Goal: Transaction & Acquisition: Register for event/course

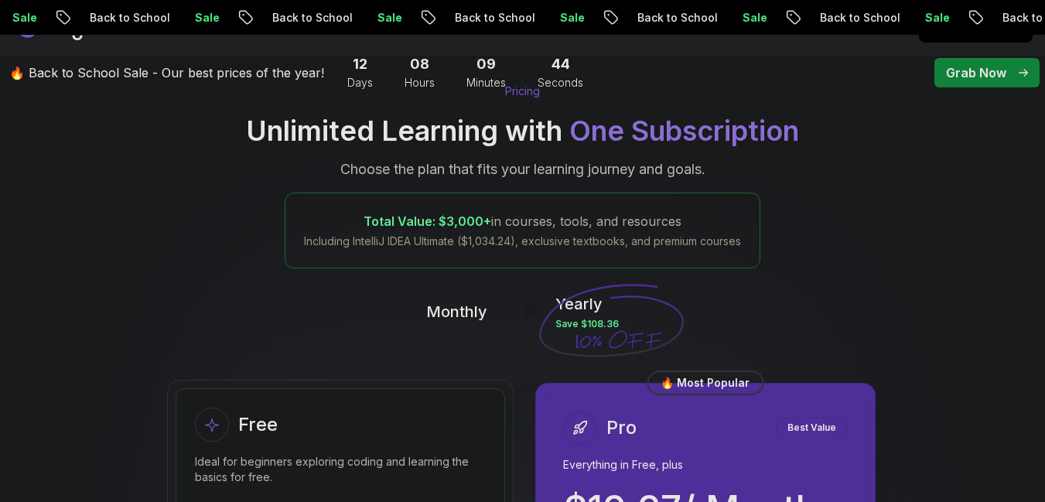
click at [534, 312] on div at bounding box center [528, 311] width 13 height 13
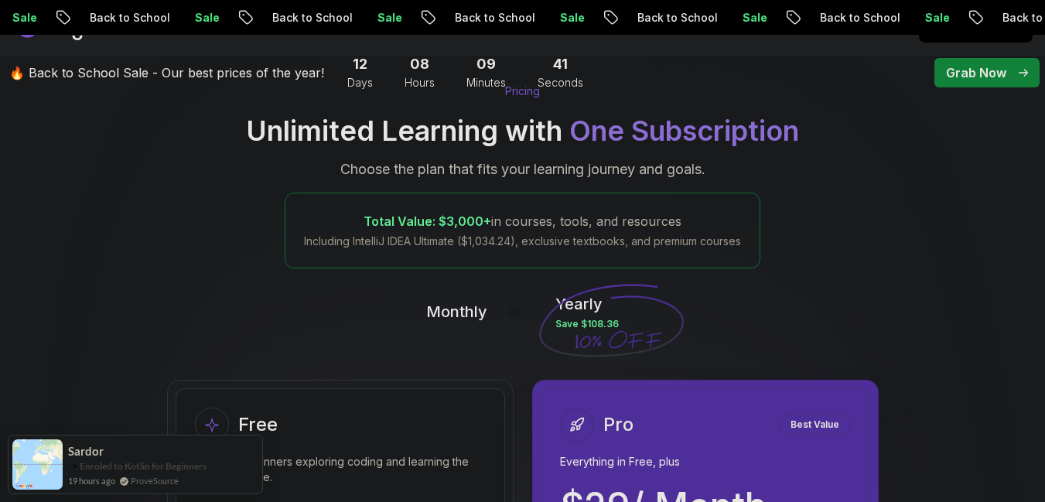
click at [527, 319] on button at bounding box center [521, 311] width 32 height 18
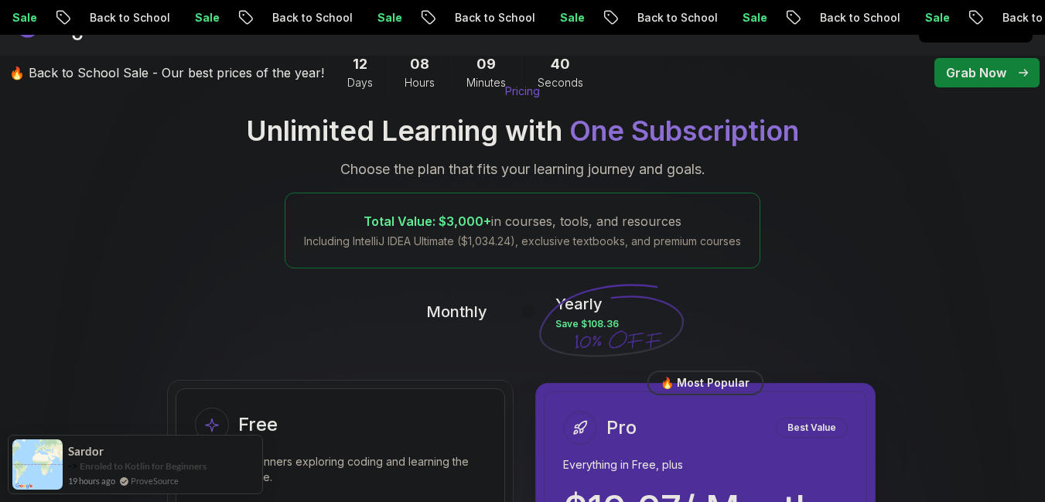
click at [527, 319] on button at bounding box center [521, 311] width 32 height 18
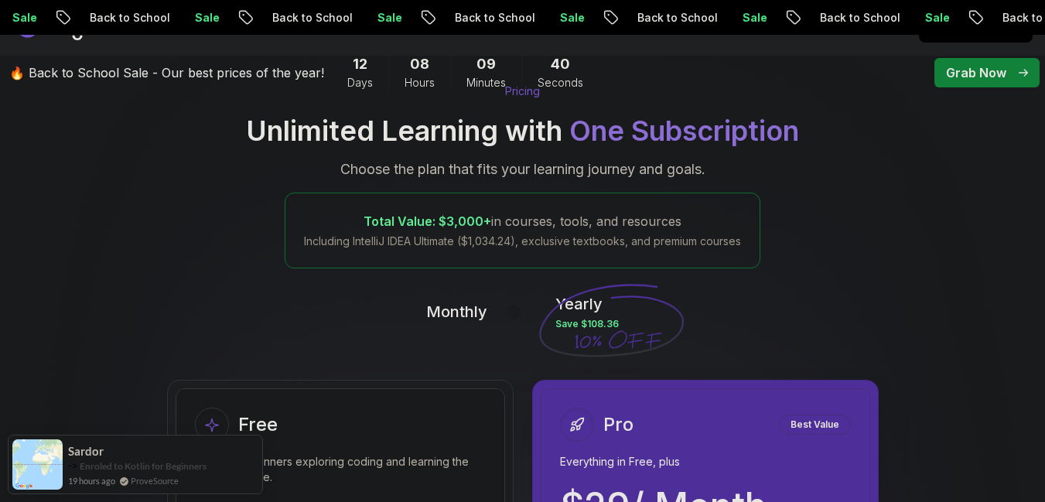
click at [527, 319] on button at bounding box center [521, 311] width 32 height 18
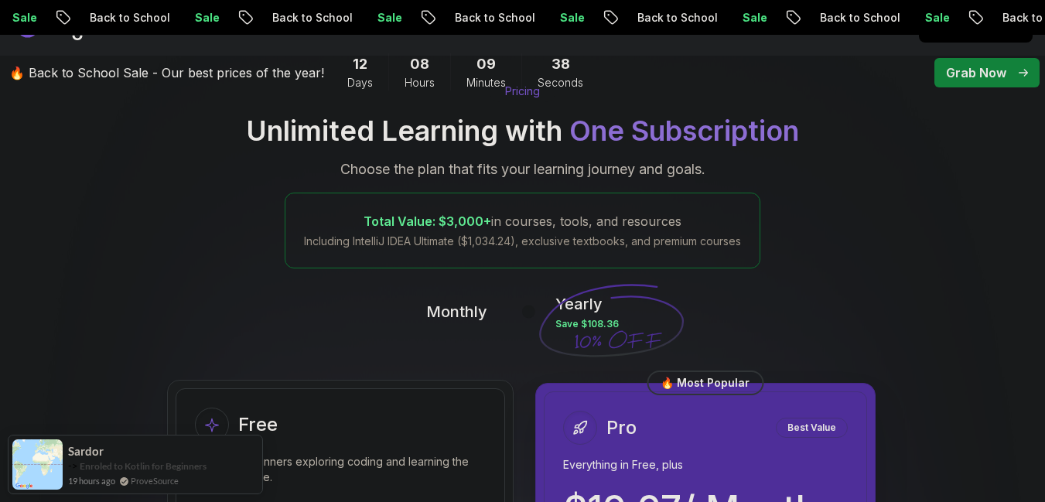
click at [527, 319] on button at bounding box center [521, 311] width 32 height 18
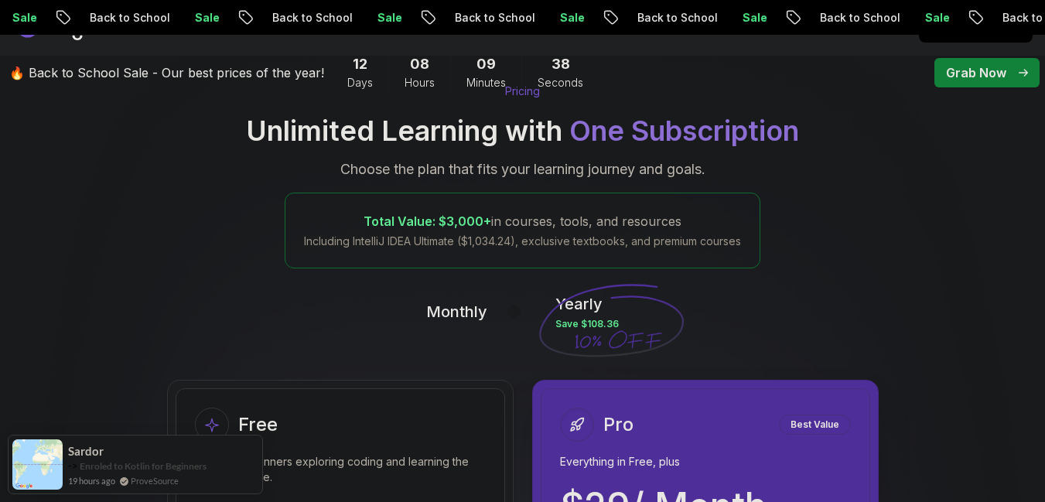
click at [527, 319] on button at bounding box center [521, 311] width 32 height 18
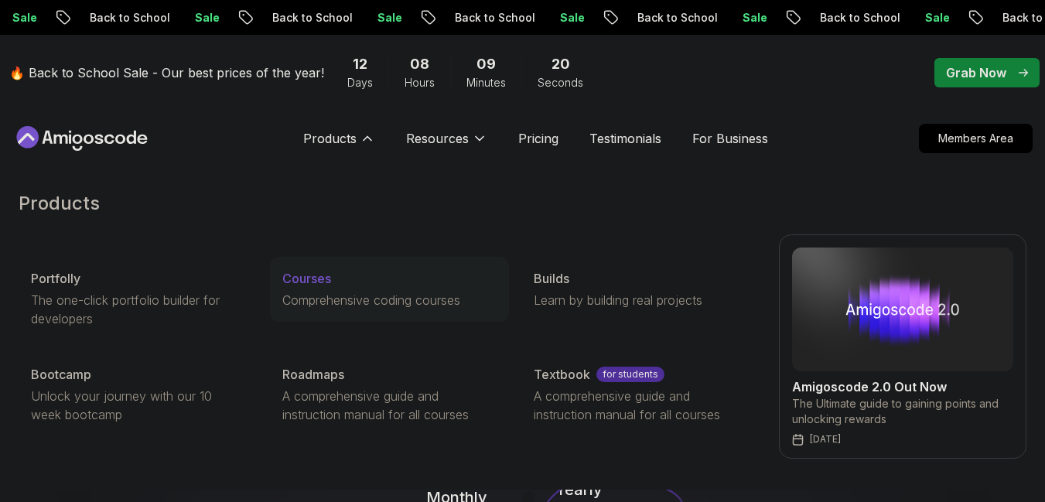
click at [372, 292] on p "Comprehensive coding courses" at bounding box center [389, 300] width 214 height 19
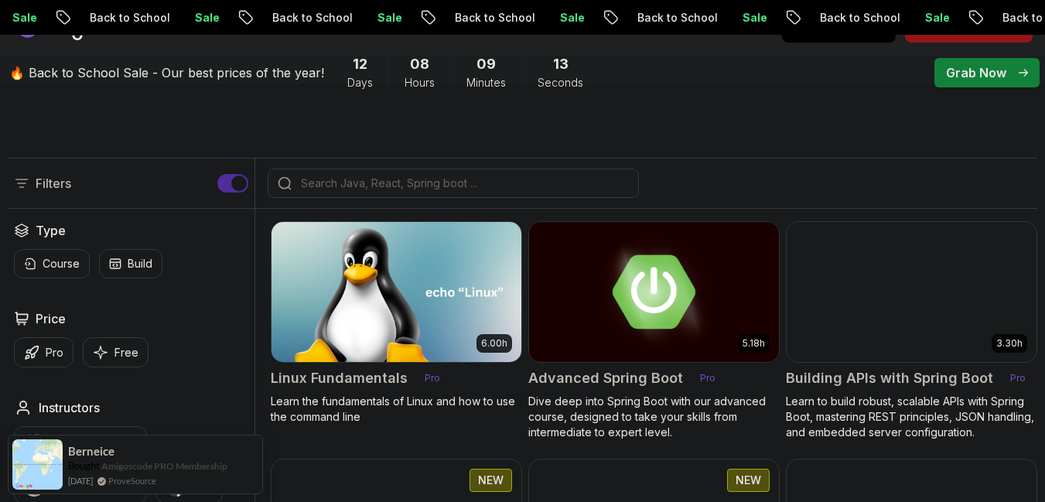
scroll to position [371, 0]
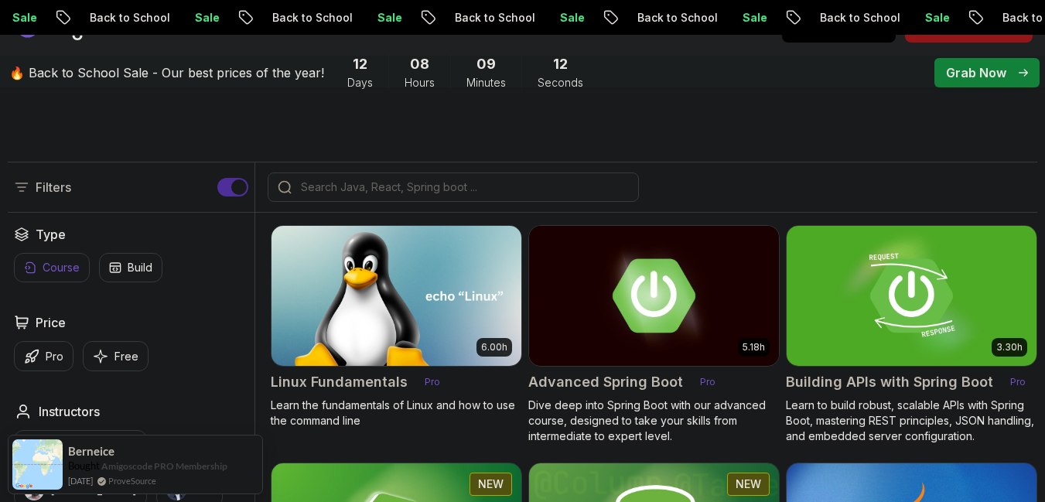
click at [41, 282] on button "Course" at bounding box center [52, 267] width 76 height 29
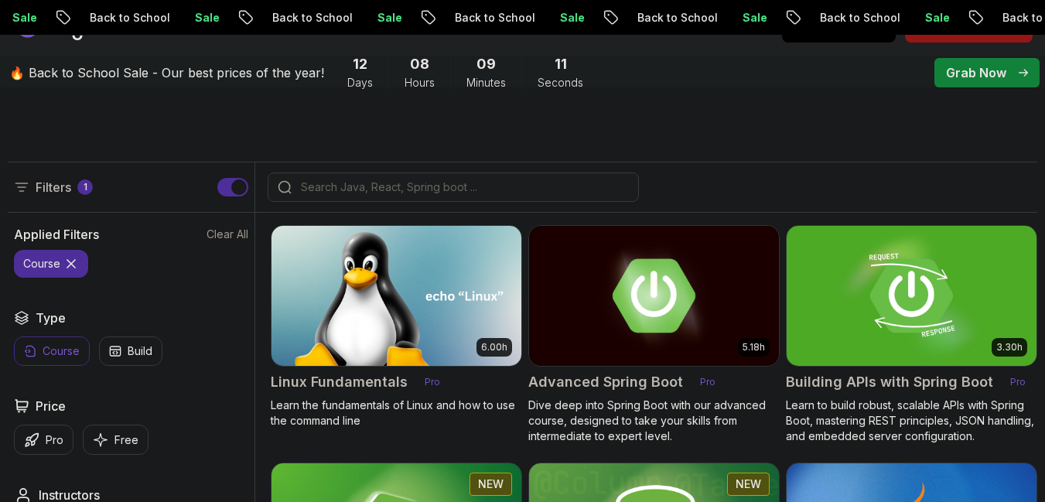
scroll to position [464, 0]
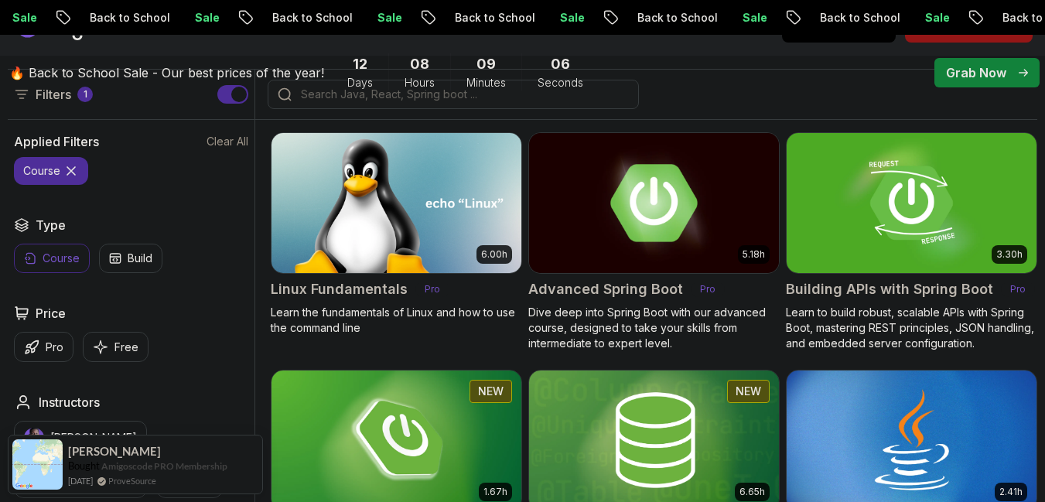
click at [578, 300] on h2 "Advanced Spring Boot" at bounding box center [605, 289] width 155 height 22
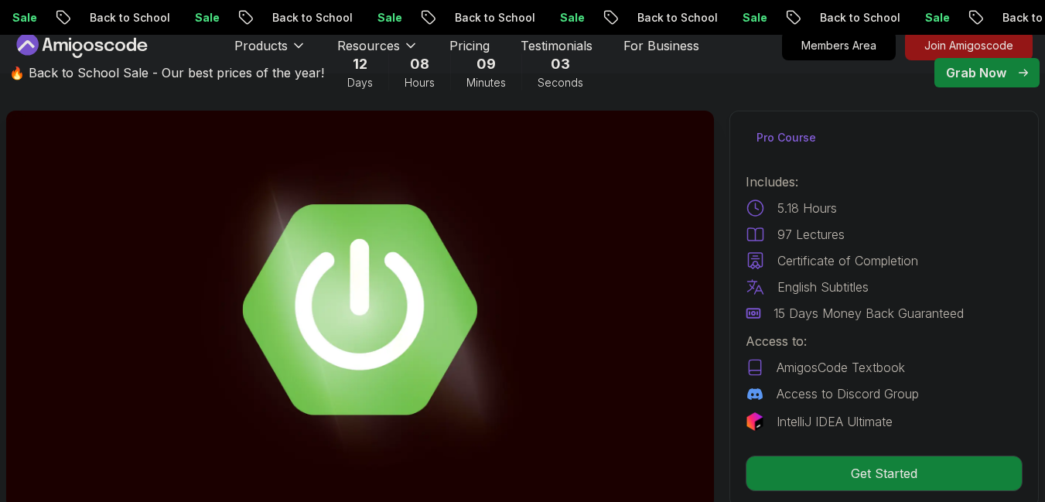
scroll to position [186, 0]
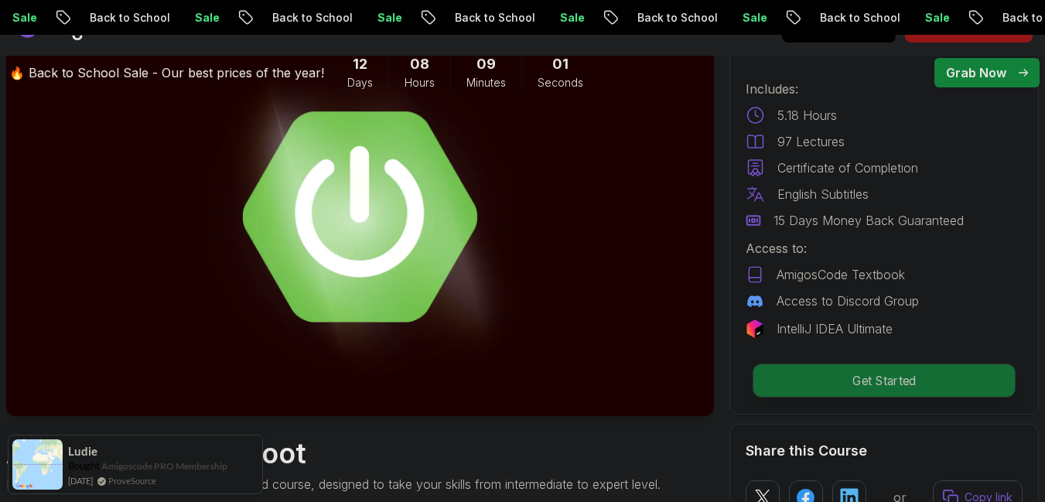
click at [944, 390] on p "Get Started" at bounding box center [883, 380] width 261 height 32
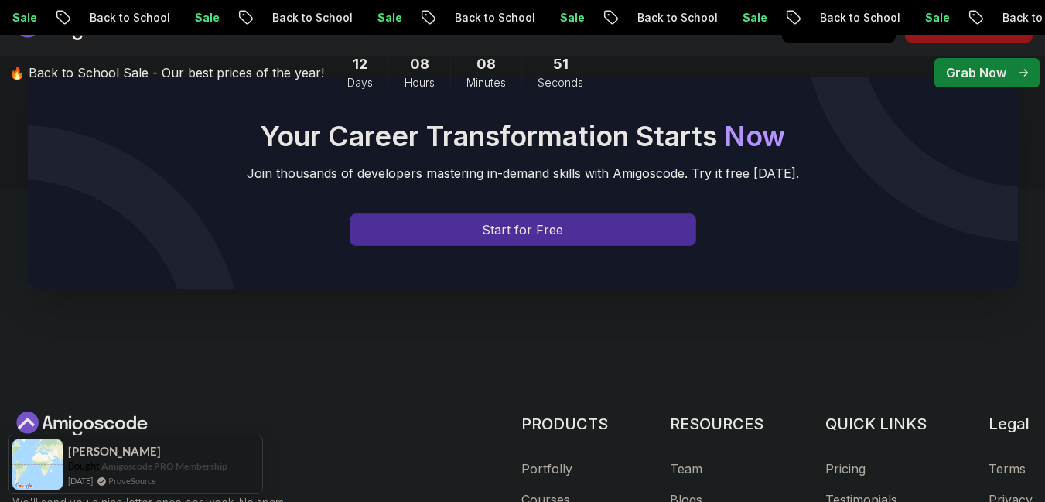
scroll to position [6651, 0]
